Goal: Task Accomplishment & Management: Use online tool/utility

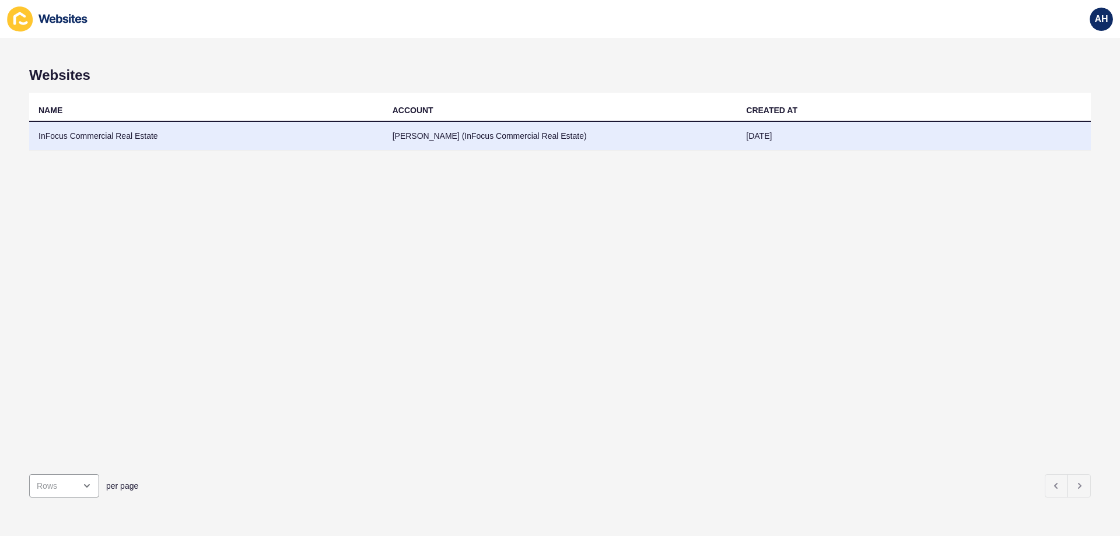
click at [195, 141] on td "InFocus Commercial Real Estate" at bounding box center [206, 136] width 354 height 29
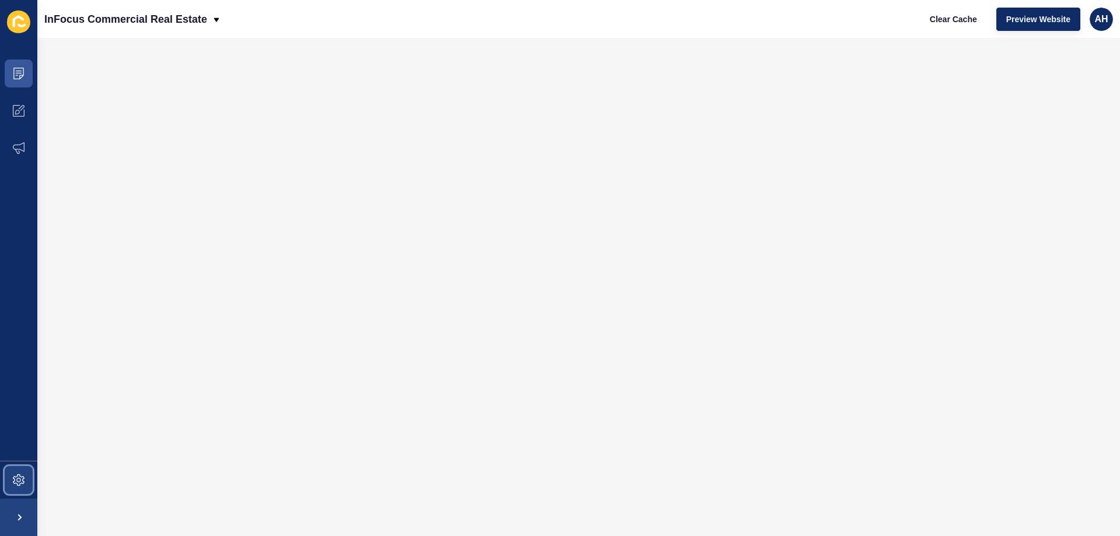
click at [20, 471] on span at bounding box center [18, 479] width 37 height 37
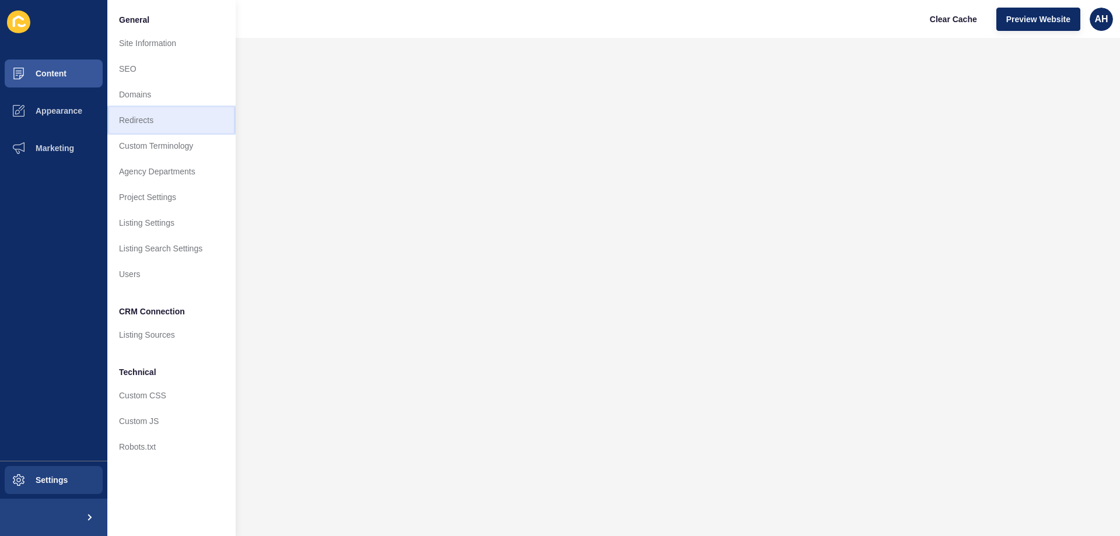
click at [173, 121] on link "Redirects" at bounding box center [171, 120] width 128 height 26
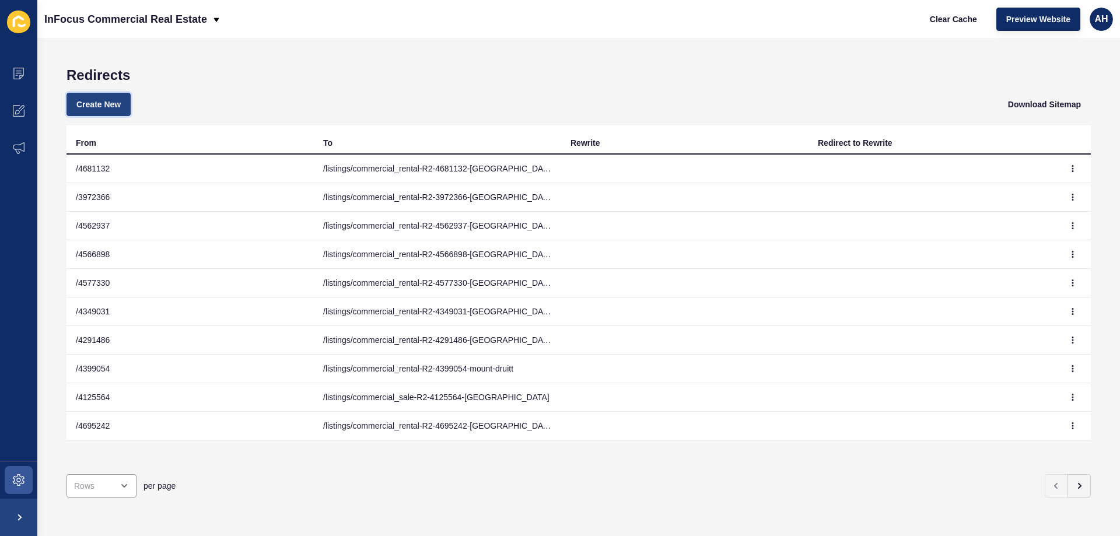
click at [97, 103] on span "Create New" at bounding box center [98, 105] width 44 height 12
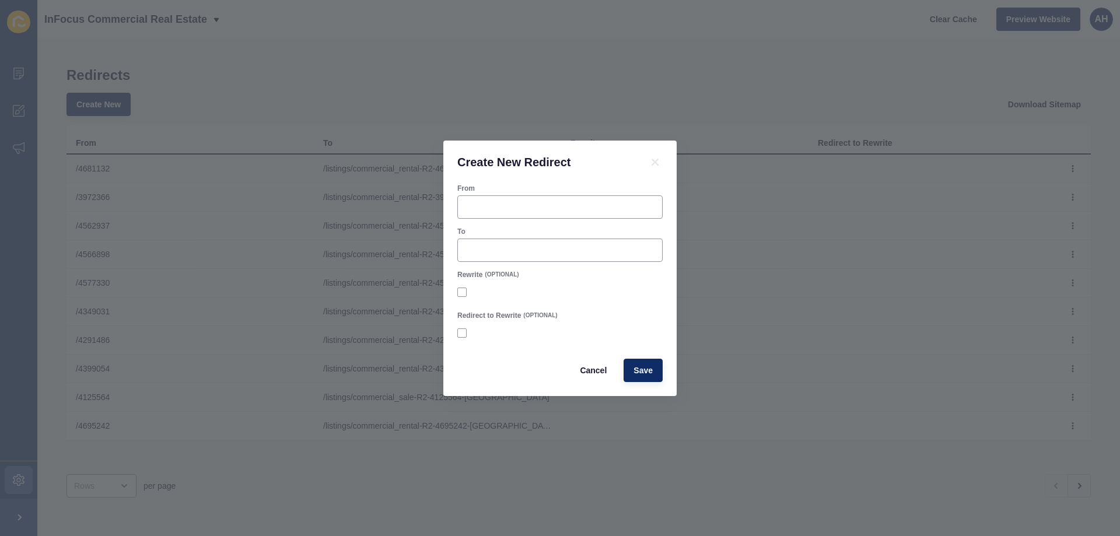
click at [455, 213] on div "From To Rewrite (OPTIONAL) Redirect to Rewrite (OPTIONAL) Cancel Save" at bounding box center [559, 290] width 233 height 212
click at [469, 205] on input "From" at bounding box center [560, 207] width 190 height 12
paste input "4711788"
click at [469, 203] on input "/ 4711788" at bounding box center [560, 207] width 190 height 12
type input "/4711788"
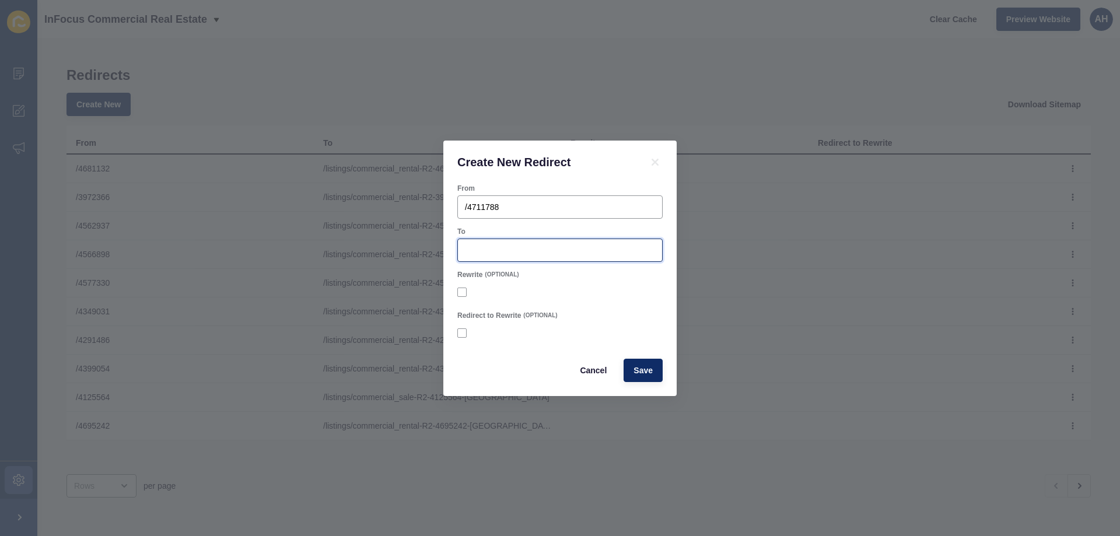
click at [476, 245] on input "To" at bounding box center [560, 250] width 190 height 12
paste input "/listings/commercial_sale-R2-4711788-[GEOGRAPHIC_DATA]"
type input "/listings/commercial_sale-R2-4711788-[GEOGRAPHIC_DATA]"
click at [567, 306] on form "From /4711788 To /listings/commercial_sale-R2-4711788-penrith Rewrite (OPTIONAL…" at bounding box center [559, 283] width 205 height 198
click at [646, 357] on div "Cancel Save" at bounding box center [560, 370] width 212 height 30
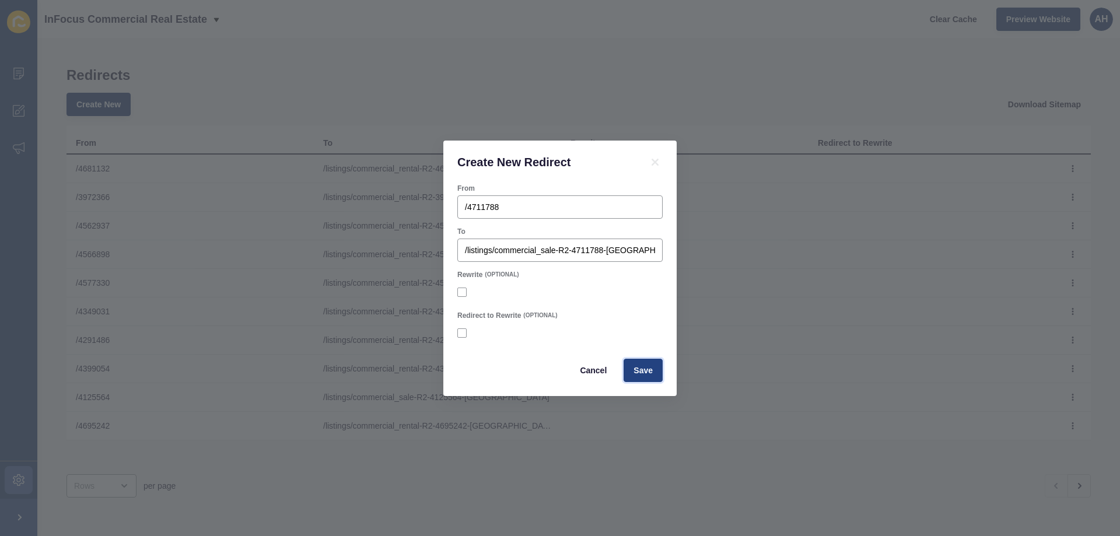
click at [643, 370] on span "Save" at bounding box center [642, 370] width 19 height 12
